Goal: Transaction & Acquisition: Subscribe to service/newsletter

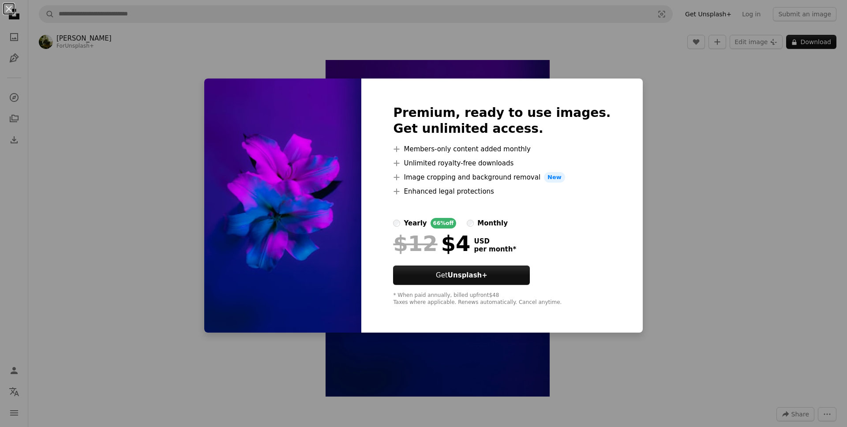
click at [715, 103] on div "An X shape Premium, ready to use images. Get unlimited access. A plus sign Memb…" at bounding box center [423, 213] width 847 height 427
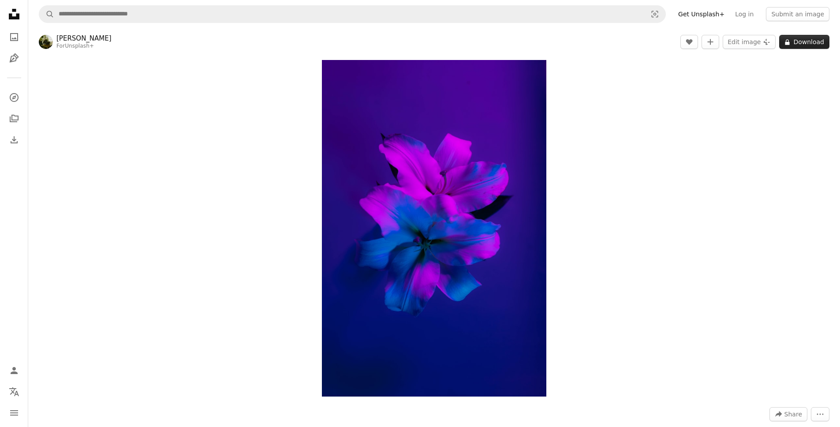
click at [798, 37] on button "A lock Download" at bounding box center [805, 42] width 50 height 14
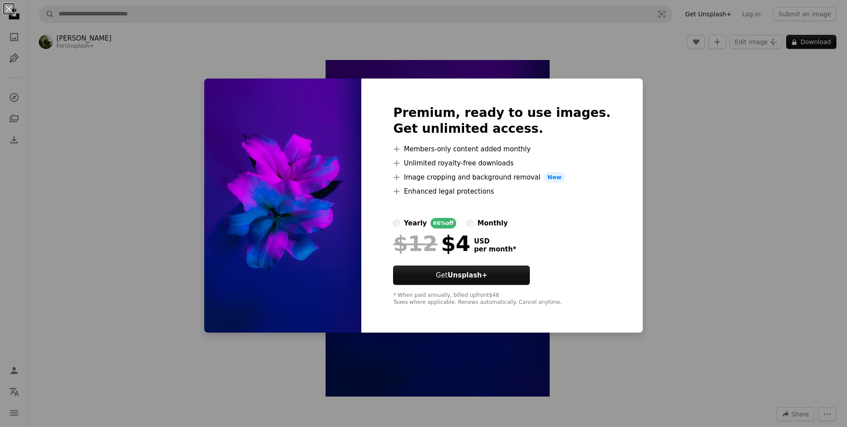
click at [529, 225] on div "yearly 66% off monthly" at bounding box center [502, 223] width 218 height 11
click at [508, 224] on div "monthly" at bounding box center [492, 223] width 30 height 11
click at [696, 207] on div "An X shape Premium, ready to use images. Get unlimited access. A plus sign Memb…" at bounding box center [423, 213] width 847 height 427
